Goal: Transaction & Acquisition: Purchase product/service

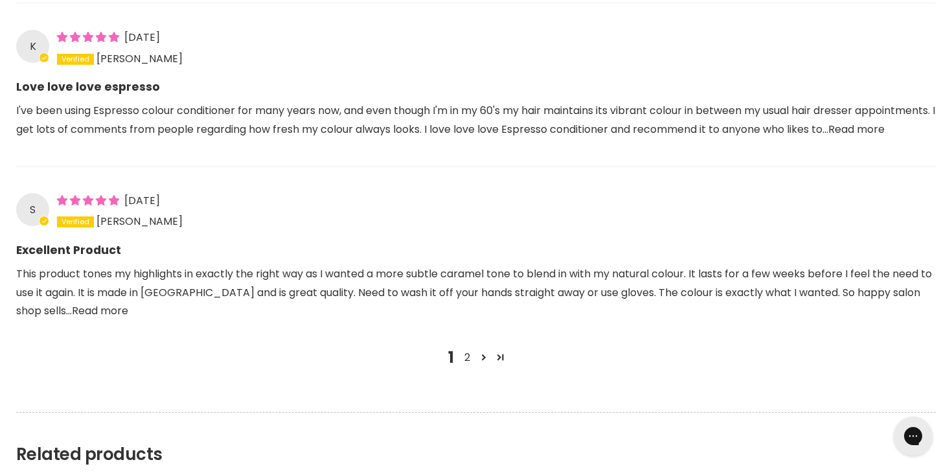
scroll to position [1580, 0]
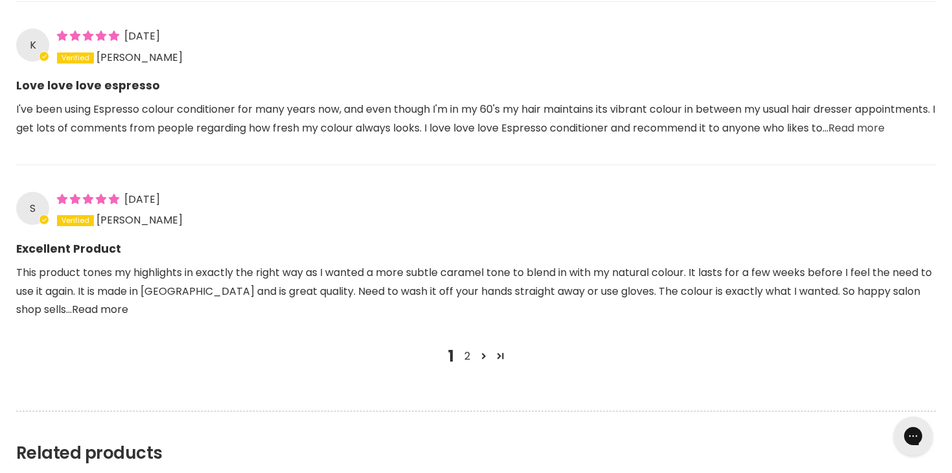
click at [828, 132] on link "Read more" at bounding box center [856, 127] width 56 height 15
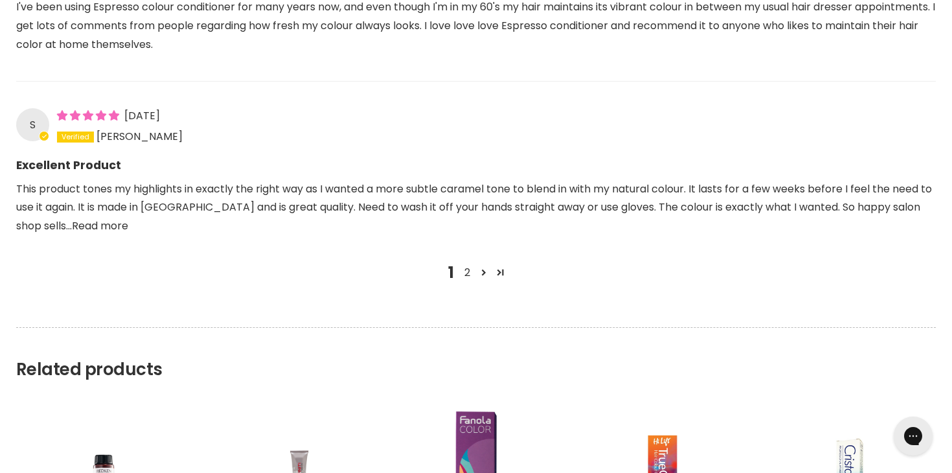
scroll to position [1684, 0]
click at [467, 264] on link "2" at bounding box center [467, 272] width 16 height 16
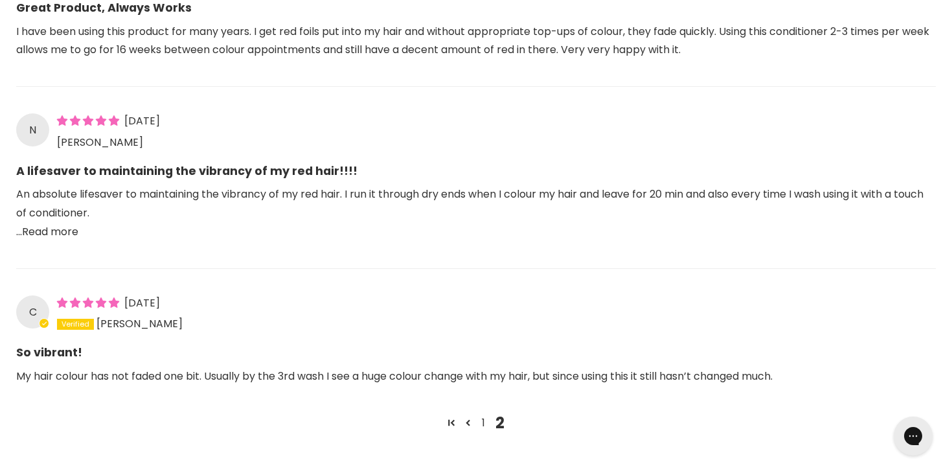
scroll to position [1353, 0]
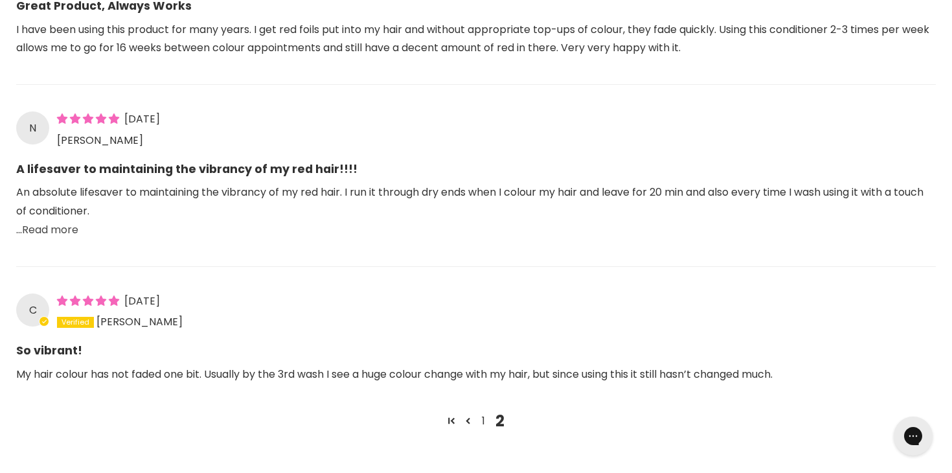
click at [54, 222] on link "Read more" at bounding box center [50, 229] width 56 height 15
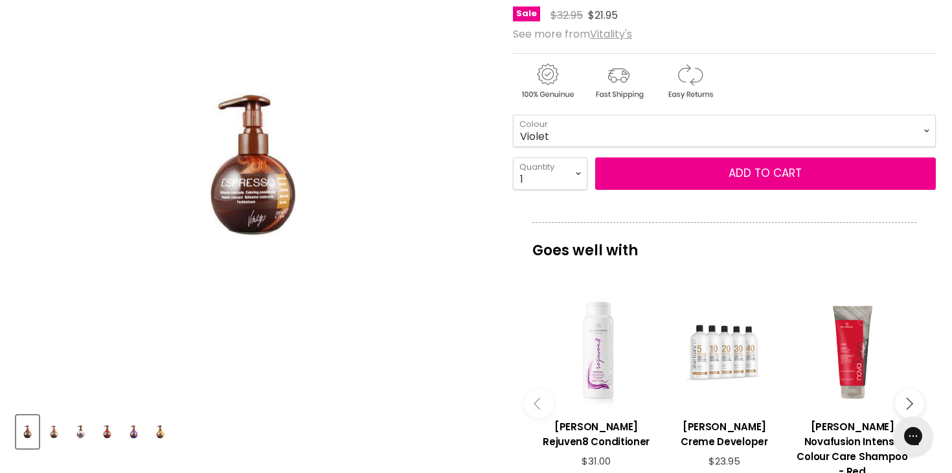
scroll to position [201, 0]
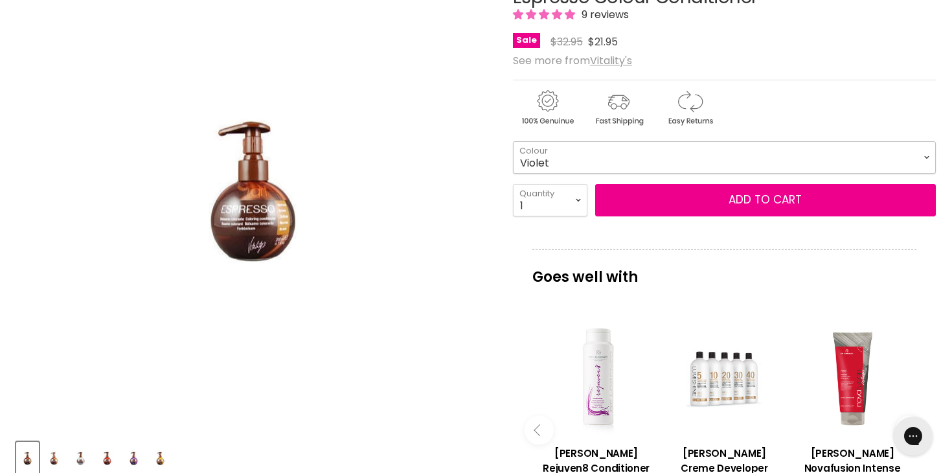
click at [540, 168] on select "Golden Latte Red Brown Cappuccino Copper Platinum Platinum Blonde Violet" at bounding box center [724, 157] width 423 height 32
click at [513, 141] on select "Golden Latte Red Brown Cappuccino Copper Platinum Platinum Blonde Violet" at bounding box center [724, 157] width 423 height 32
click at [45, 463] on img "Product thumbnails" at bounding box center [54, 458] width 20 height 30
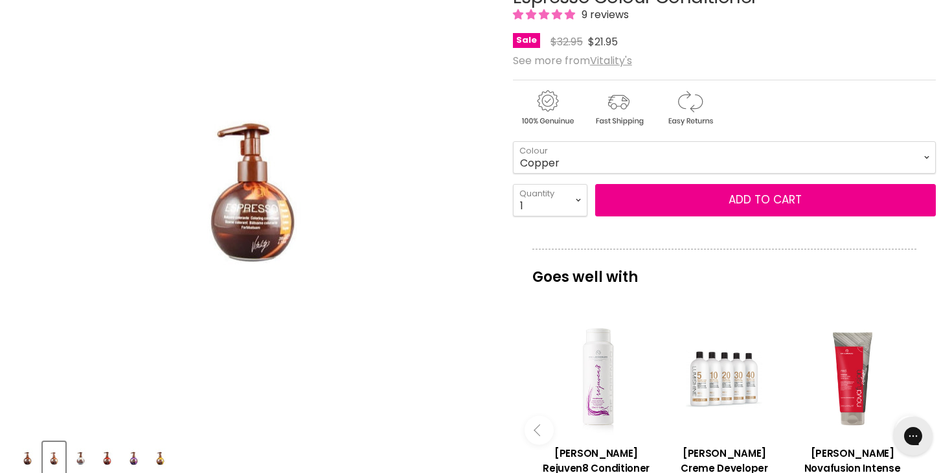
click at [27, 461] on img "Product thumbnails" at bounding box center [27, 458] width 20 height 30
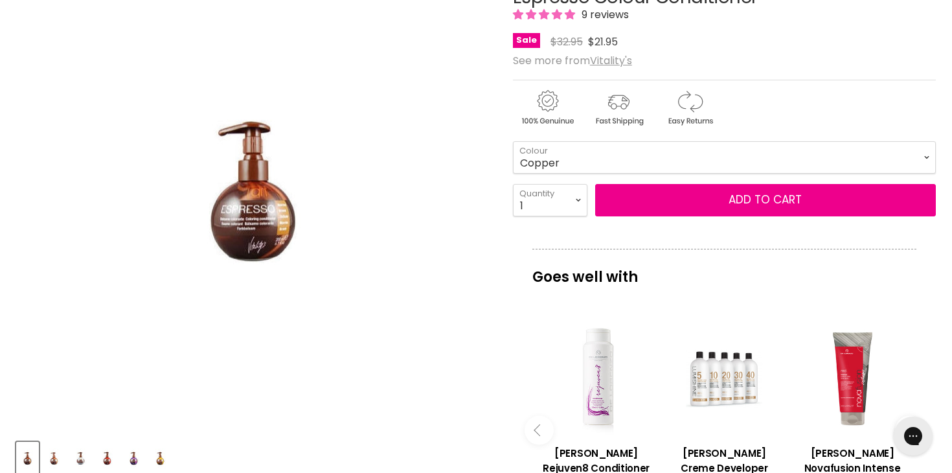
click at [273, 210] on img "Espresso Colour Conditioner image. Click or Scroll to Zoom." at bounding box center [253, 191] width 227 height 341
click at [111, 456] on img "Product thumbnails" at bounding box center [107, 458] width 20 height 30
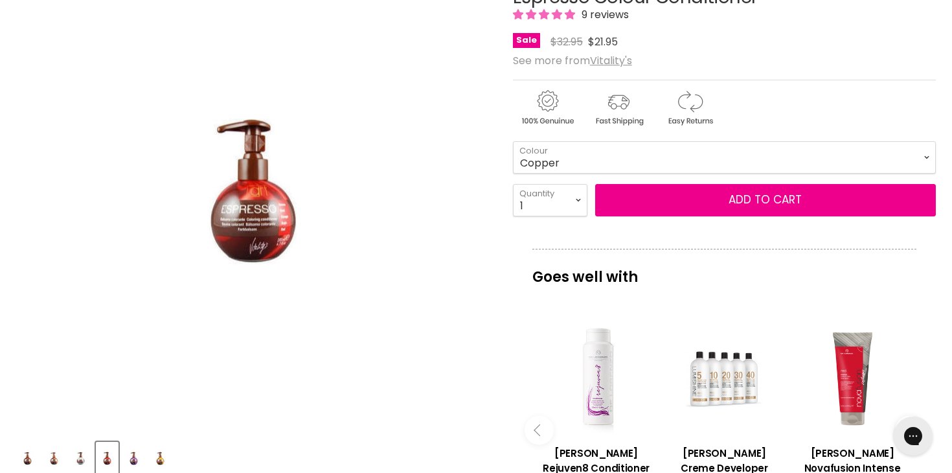
click at [130, 460] on img "Product thumbnails" at bounding box center [134, 458] width 20 height 30
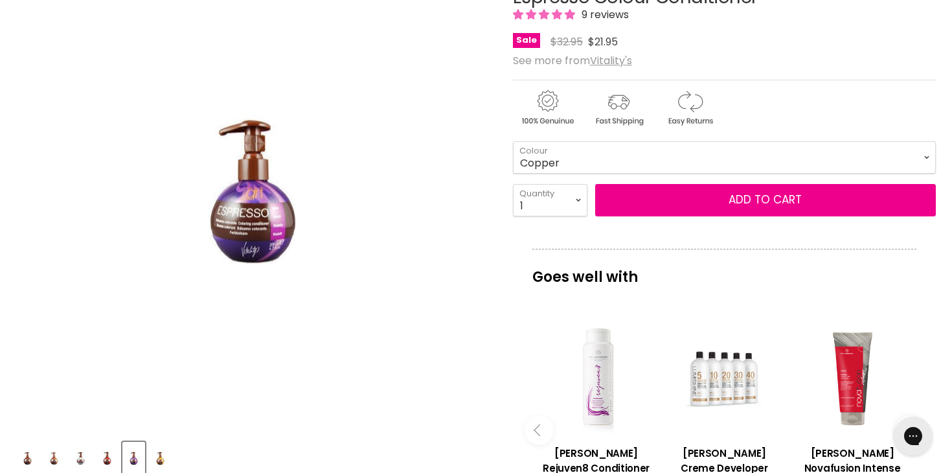
click at [152, 462] on img "Product thumbnails" at bounding box center [160, 458] width 20 height 30
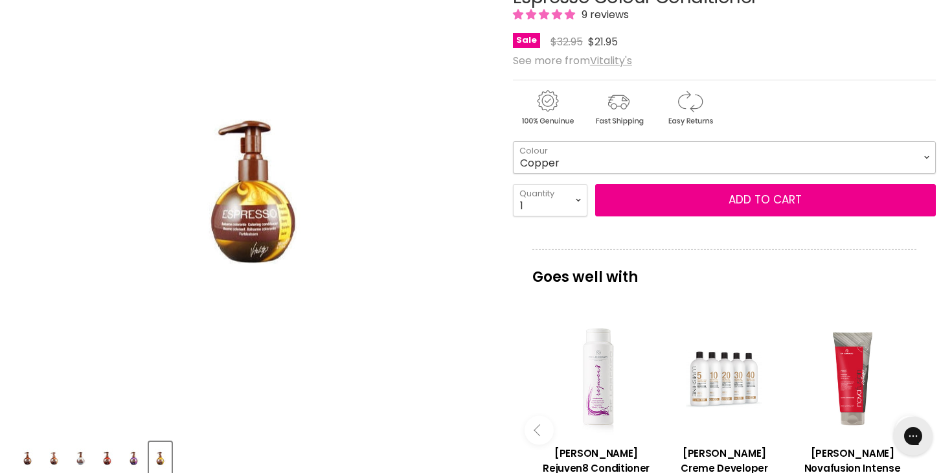
click at [541, 162] on select "Golden Latte Red Brown Cappuccino Copper Platinum Platinum Blonde Violet" at bounding box center [724, 157] width 423 height 32
click at [513, 141] on select "Golden Latte Red Brown Cappuccino Copper Platinum Platinum Blonde Violet" at bounding box center [724, 157] width 423 height 32
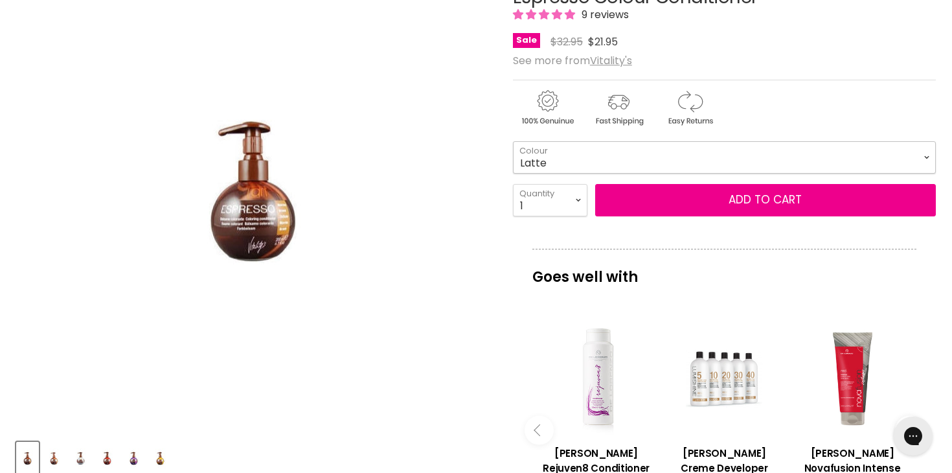
click at [526, 154] on select "Golden Latte Red Brown Cappuccino Copper Platinum Platinum Blonde Violet" at bounding box center [724, 157] width 423 height 32
click at [513, 141] on select "Golden Latte Red Brown Cappuccino Copper Platinum Platinum Blonde Violet" at bounding box center [724, 157] width 423 height 32
click at [524, 161] on select "Golden Latte Red Brown Cappuccino Copper Platinum Platinum Blonde Violet" at bounding box center [724, 157] width 423 height 32
click at [513, 141] on select "Golden Latte Red Brown Cappuccino Copper Platinum Platinum Blonde Violet" at bounding box center [724, 157] width 423 height 32
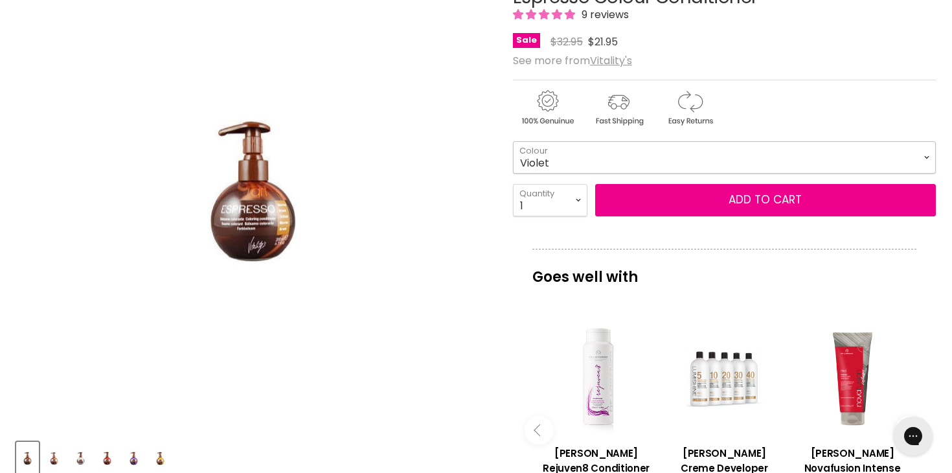
select select "Violet"
click at [262, 309] on img "Espresso Colour Conditioner image. Click or Scroll to Zoom." at bounding box center [253, 191] width 227 height 341
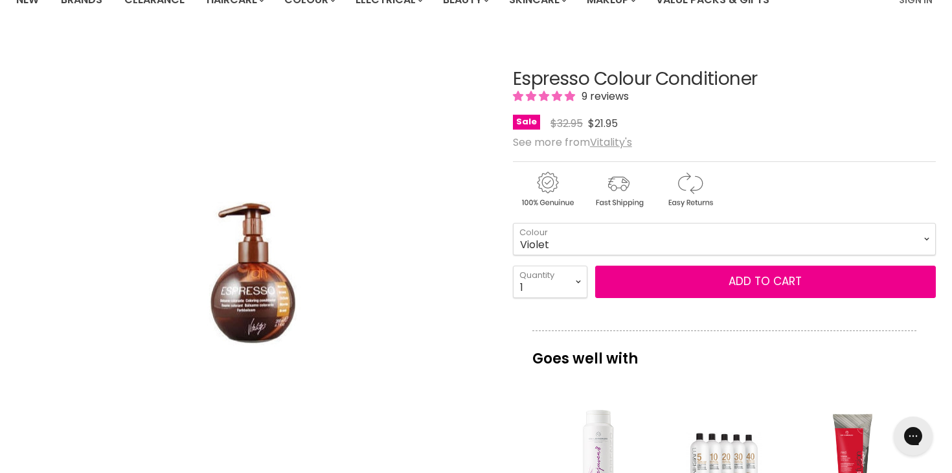
scroll to position [100, 0]
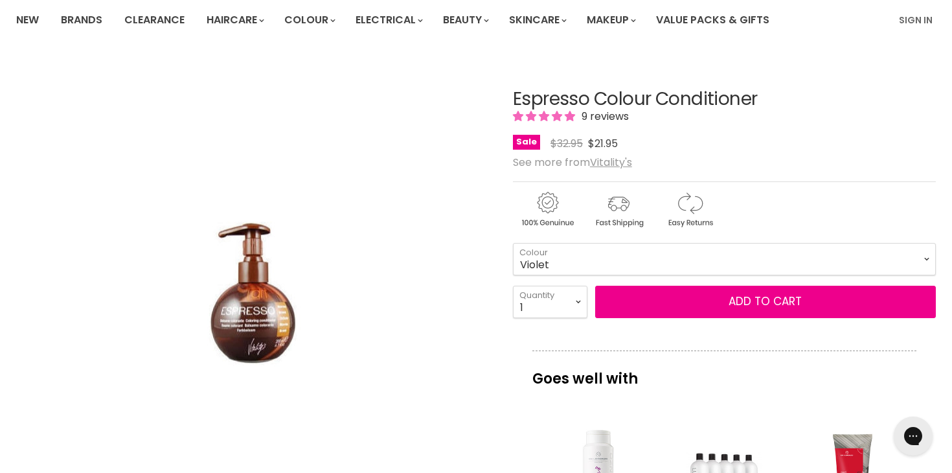
click at [597, 114] on span "9 reviews" at bounding box center [603, 116] width 51 height 15
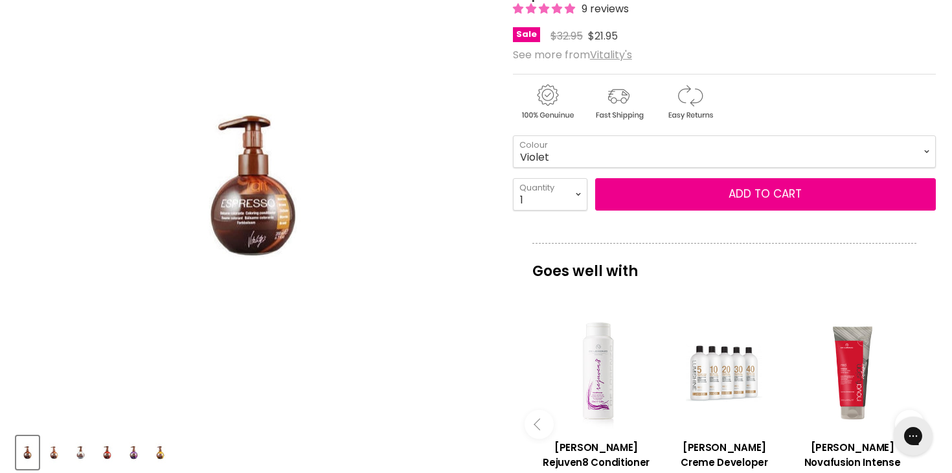
scroll to position [189, 0]
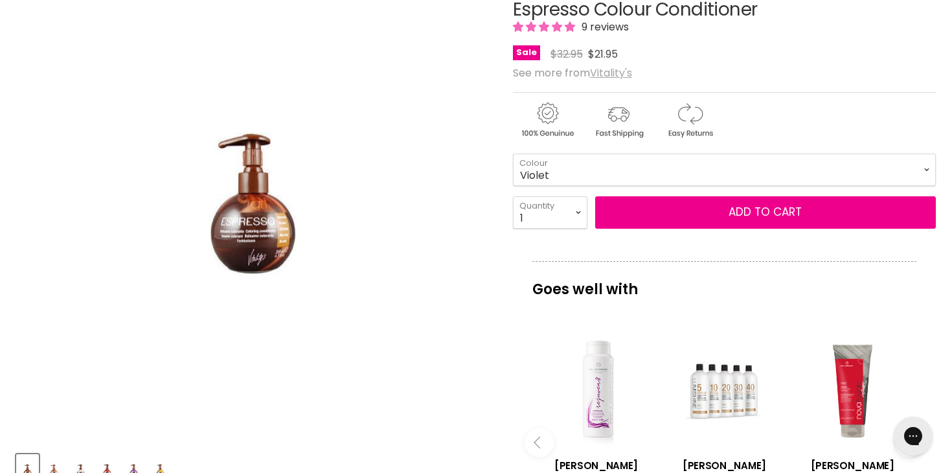
click at [606, 70] on u "Vitality's" at bounding box center [611, 72] width 42 height 15
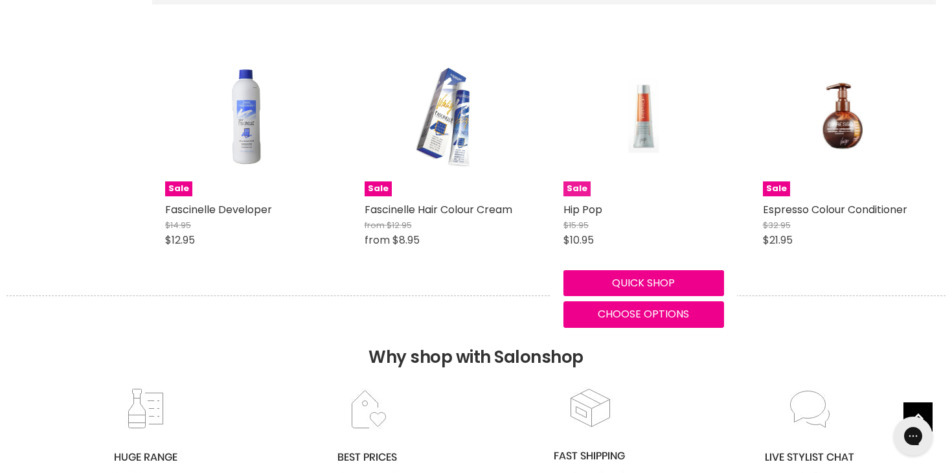
scroll to position [466, 0]
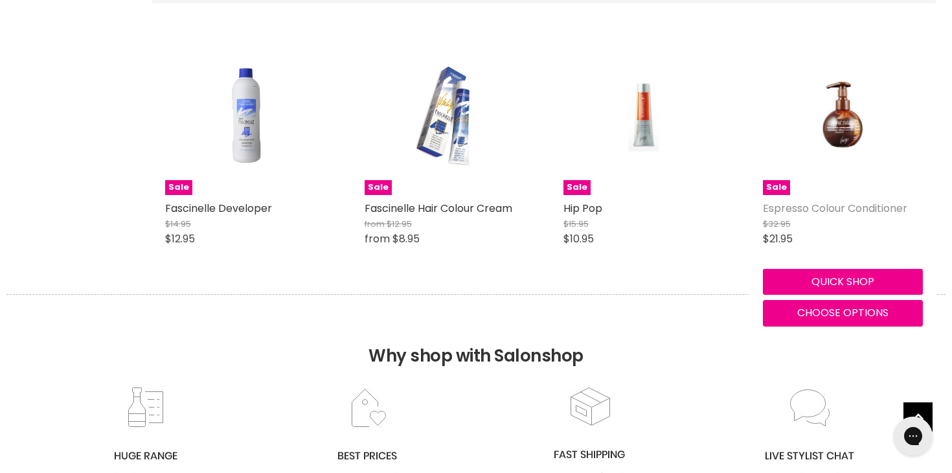
click at [834, 204] on link "Espresso Colour Conditioner" at bounding box center [835, 208] width 144 height 15
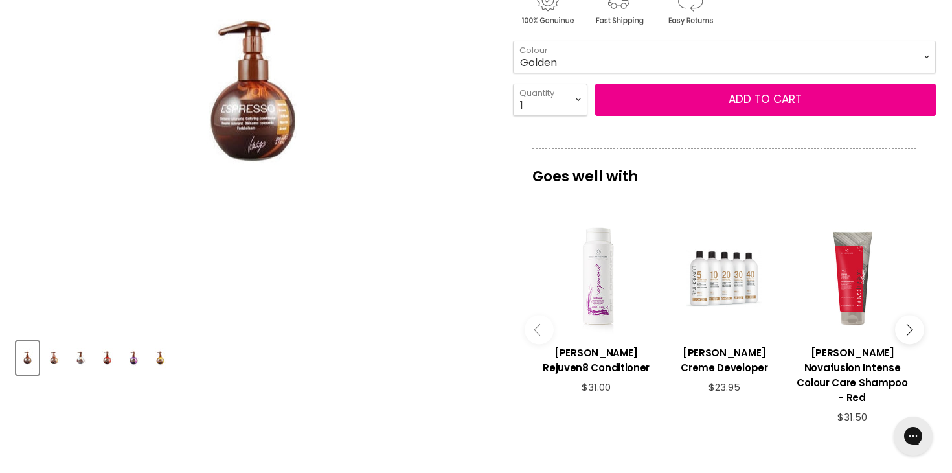
scroll to position [310, 0]
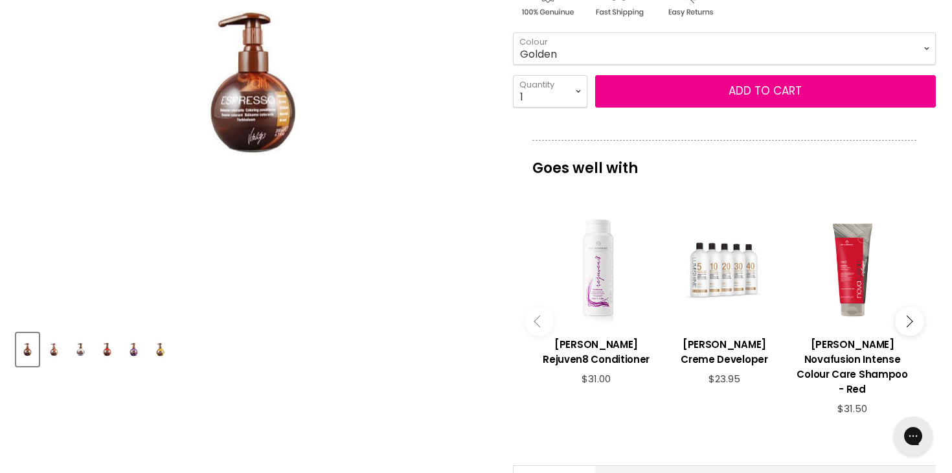
click at [53, 355] on img "Product thumbnails" at bounding box center [54, 349] width 20 height 30
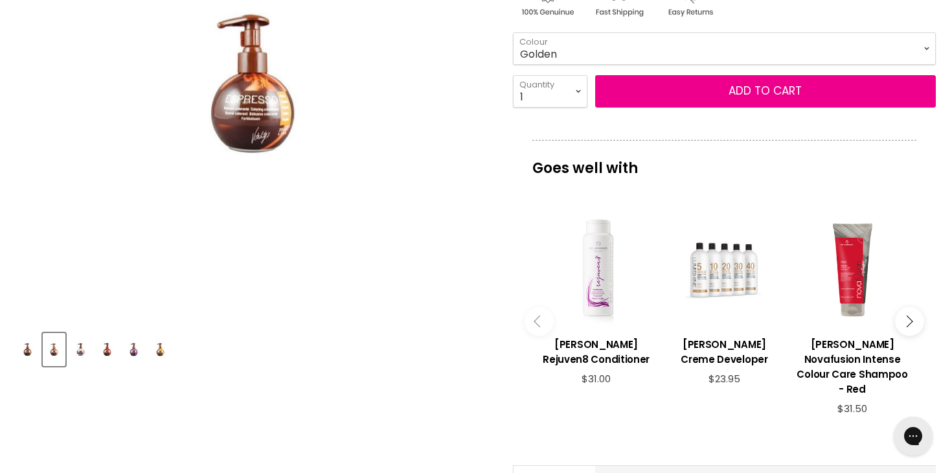
click at [29, 352] on img "Product thumbnails" at bounding box center [27, 349] width 20 height 30
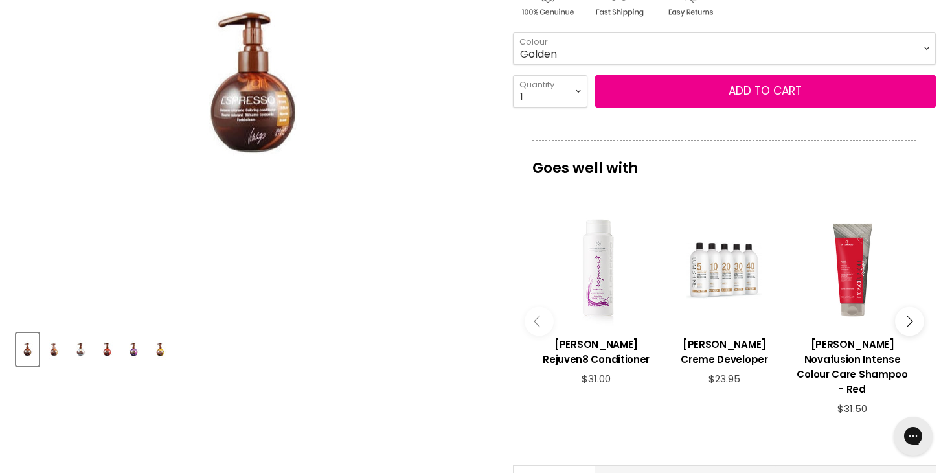
click at [79, 352] on img "Product thumbnails" at bounding box center [81, 349] width 20 height 30
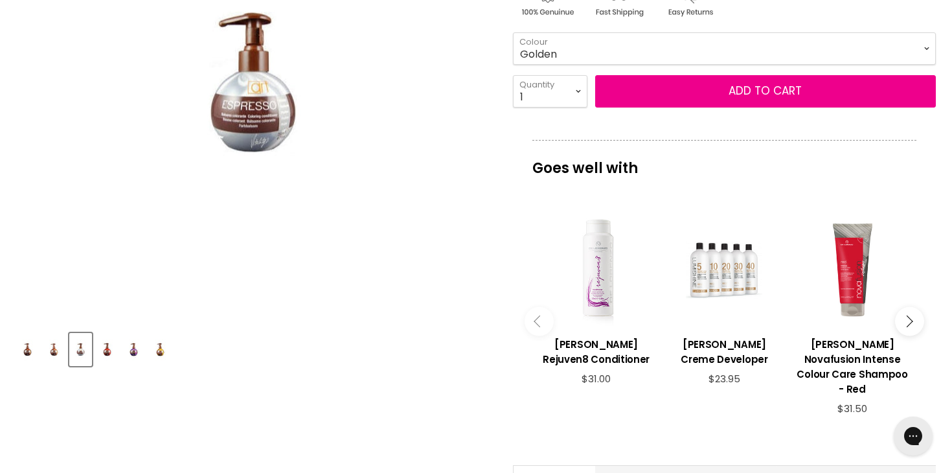
click at [106, 351] on img "Product thumbnails" at bounding box center [107, 349] width 20 height 30
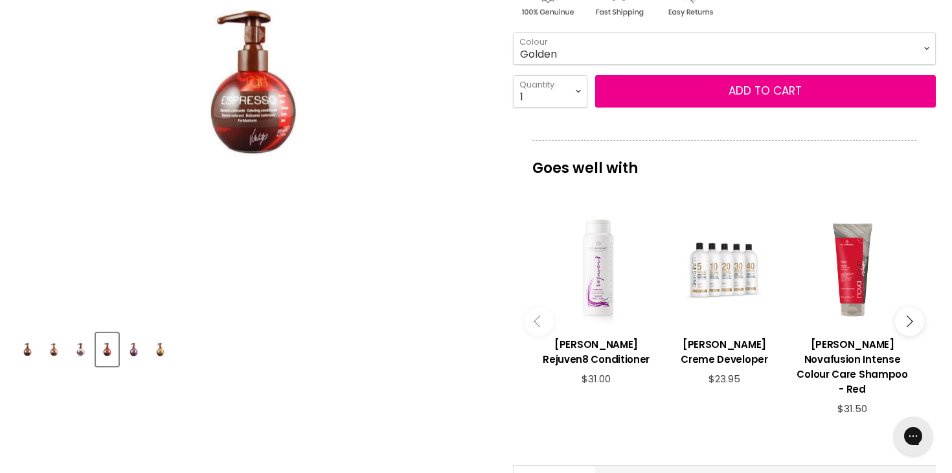
click at [135, 348] on img "Product thumbnails" at bounding box center [134, 349] width 20 height 30
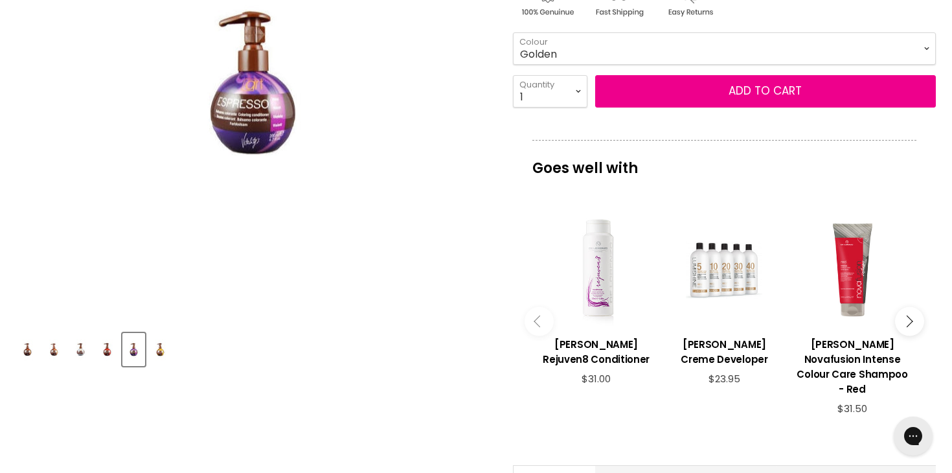
click at [156, 350] on img "Product thumbnails" at bounding box center [160, 349] width 20 height 30
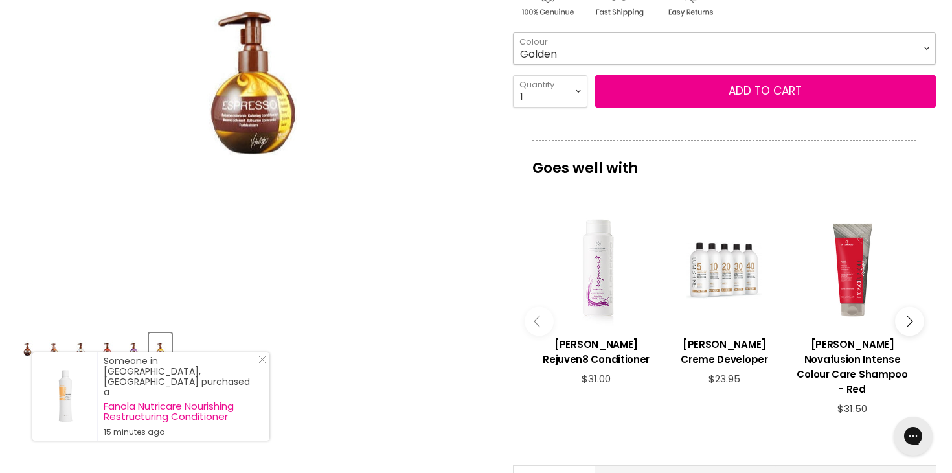
click at [594, 51] on select "Golden Latte Red Brown Cappuccino Copper Platinum Platinum Blonde Violet" at bounding box center [724, 48] width 423 height 32
click at [513, 32] on select "Golden Latte Red Brown Cappuccino Copper Platinum Platinum Blonde Violet" at bounding box center [724, 48] width 423 height 32
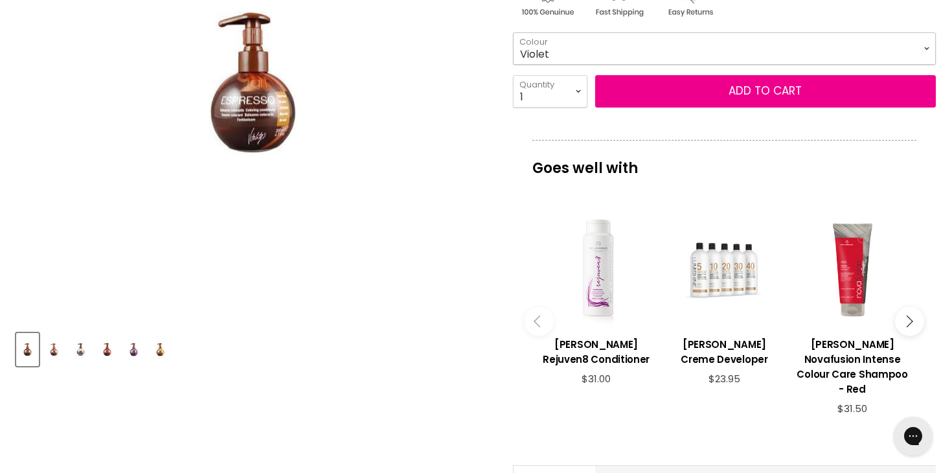
click at [548, 56] on select "Golden Latte Red Brown Cappuccino Copper Platinum Platinum Blonde Violet" at bounding box center [724, 48] width 423 height 32
click at [513, 32] on select "Golden Latte Red Brown Cappuccino Copper Platinum Platinum Blonde Violet" at bounding box center [724, 48] width 423 height 32
click at [548, 47] on select "Golden Latte Red Brown Cappuccino Copper Platinum Platinum Blonde Violet" at bounding box center [724, 48] width 423 height 32
click at [513, 32] on select "Golden Latte Red Brown Cappuccino Copper Platinum Platinum Blonde Violet" at bounding box center [724, 48] width 423 height 32
click at [541, 51] on select "Golden Latte Red Brown Cappuccino Copper Platinum Platinum Blonde Violet" at bounding box center [724, 48] width 423 height 32
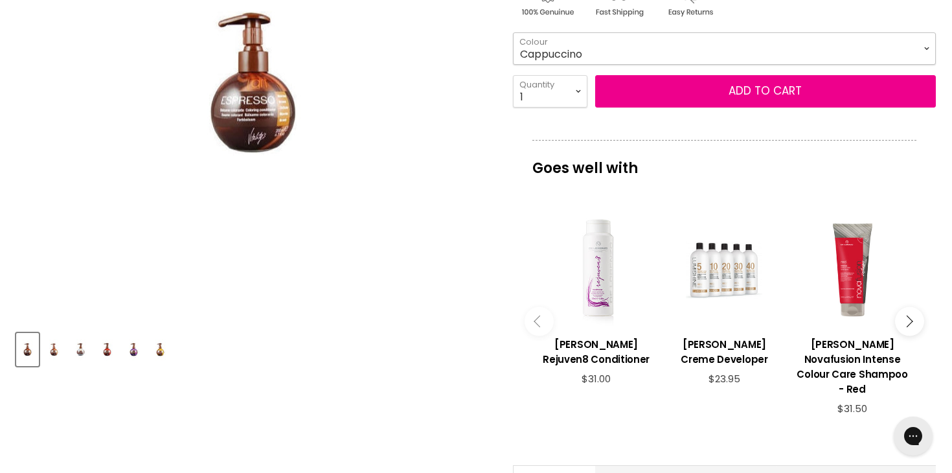
click at [513, 32] on select "Golden Latte Red Brown Cappuccino Copper Platinum Platinum Blonde Violet" at bounding box center [724, 48] width 423 height 32
click at [540, 51] on select "Golden Latte Red Brown Cappuccino Copper Platinum Platinum Blonde Violet" at bounding box center [724, 48] width 423 height 32
click at [513, 32] on select "Golden Latte Red Brown Cappuccino Copper Platinum Platinum Blonde Violet" at bounding box center [724, 48] width 423 height 32
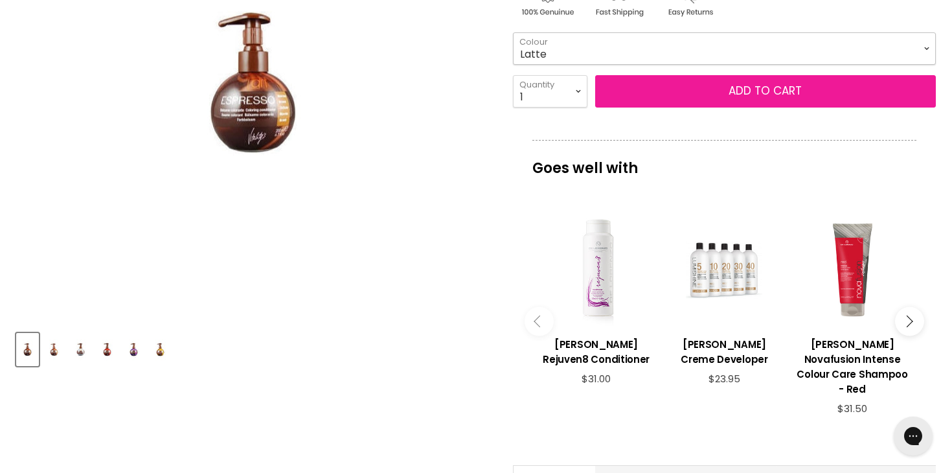
click at [513, 32] on select "Golden Latte Red Brown Cappuccino Copper Platinum Platinum Blonde Violet" at bounding box center [724, 48] width 423 height 32
select select "Latte"
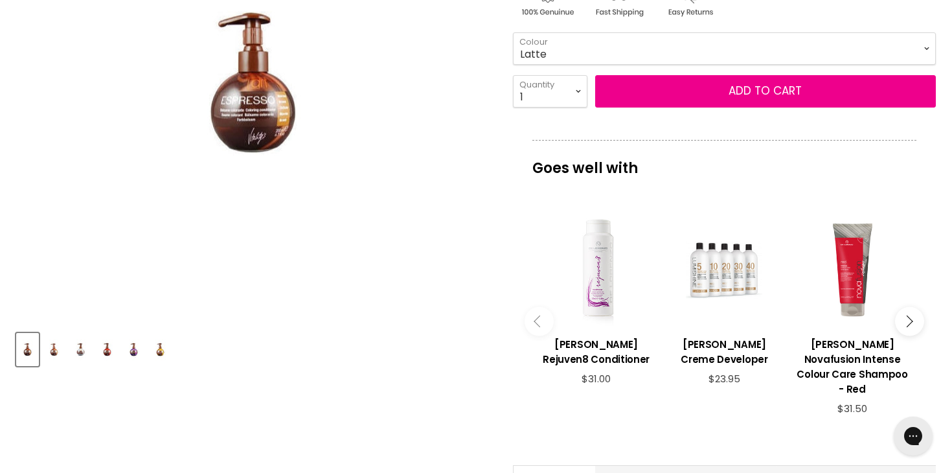
click at [55, 347] on img "Product thumbnails" at bounding box center [54, 349] width 20 height 30
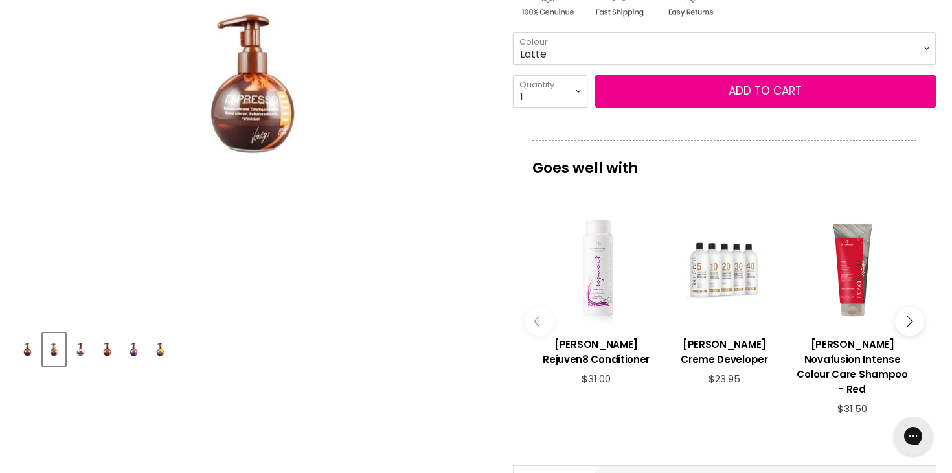
click at [23, 351] on img "Product thumbnails" at bounding box center [27, 349] width 20 height 30
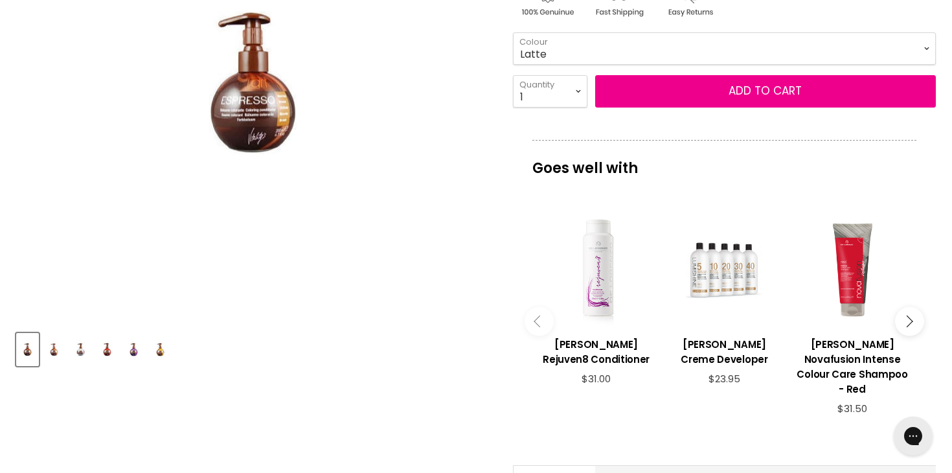
click at [50, 351] on img "Product thumbnails" at bounding box center [54, 349] width 20 height 30
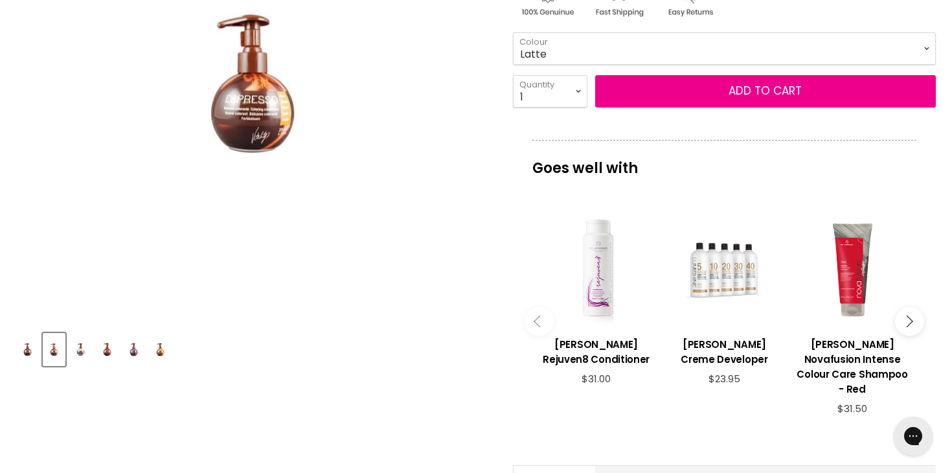
click at [80, 349] on img "Product thumbnails" at bounding box center [81, 349] width 20 height 30
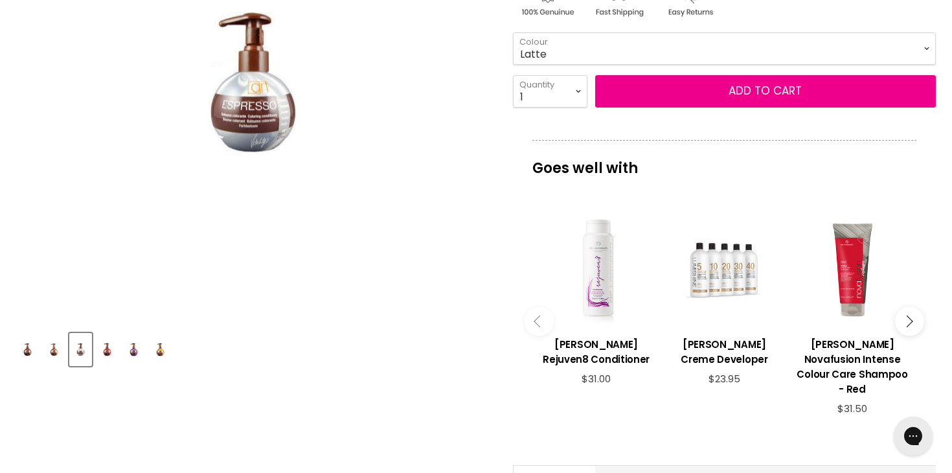
click at [107, 350] on img "Product thumbnails" at bounding box center [107, 349] width 20 height 30
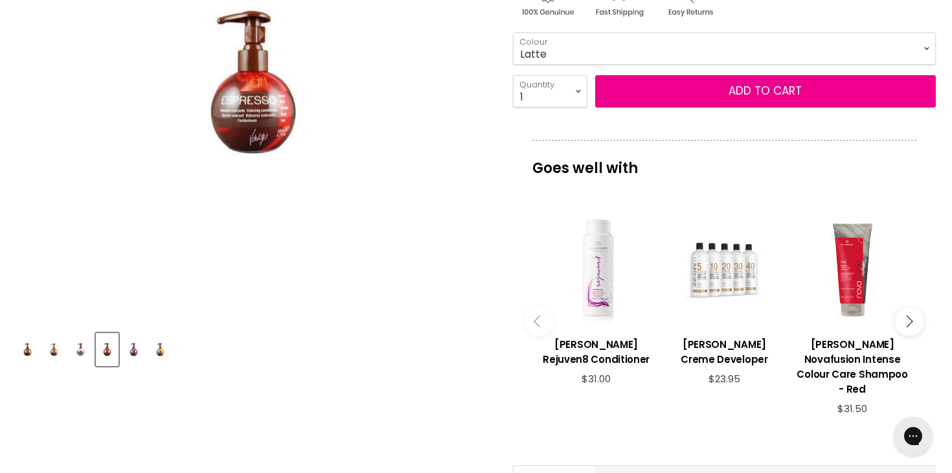
click at [132, 351] on img "Product thumbnails" at bounding box center [134, 349] width 20 height 30
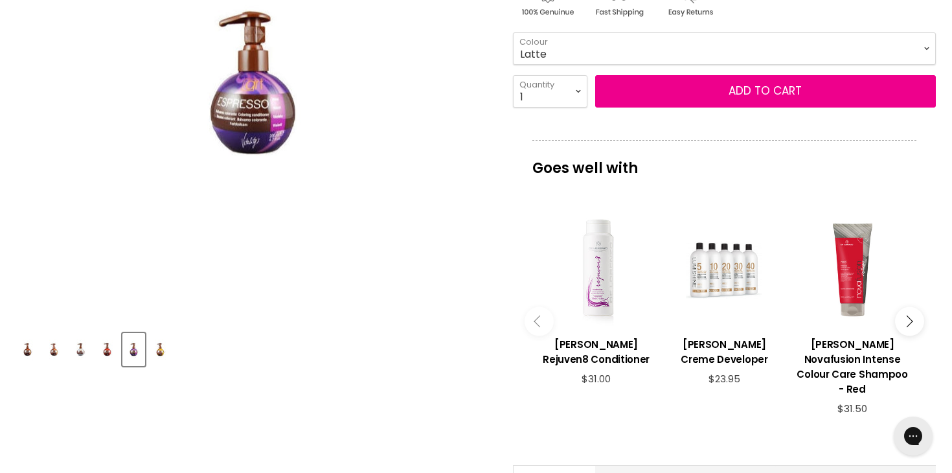
click at [159, 350] on img "Product thumbnails" at bounding box center [160, 349] width 20 height 30
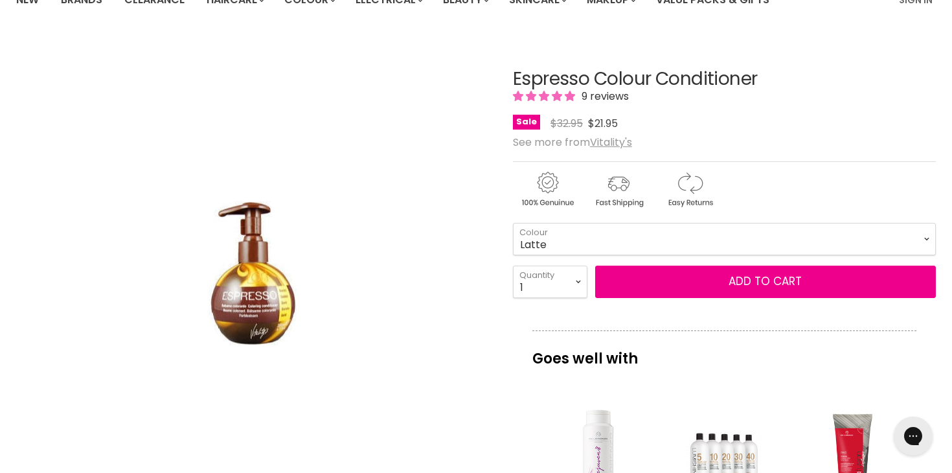
scroll to position [103, 0]
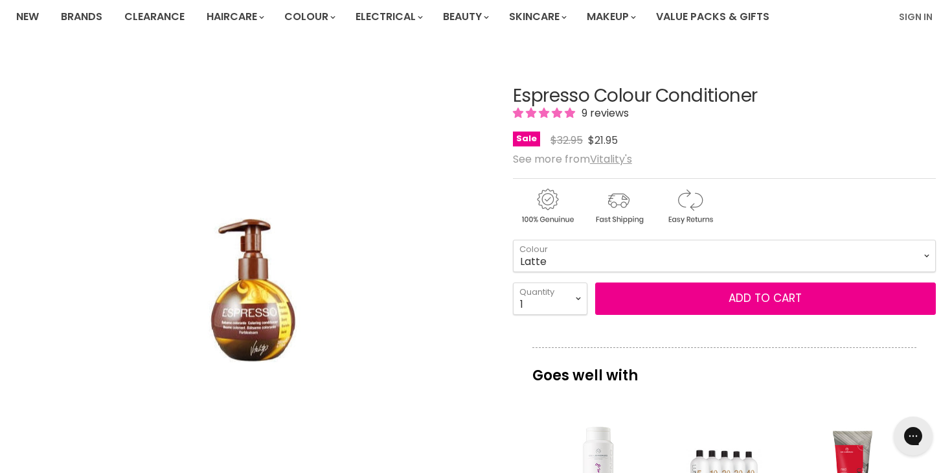
drag, startPoint x: 759, startPoint y: 93, endPoint x: 508, endPoint y: 97, distance: 250.6
click at [508, 97] on article "Click or scroll to zoom Tap or pinch to zoom Click or scroll to zoom" at bounding box center [475, 477] width 919 height 846
copy div "Espresso Colour Conditioner"
